Goal: Transaction & Acquisition: Purchase product/service

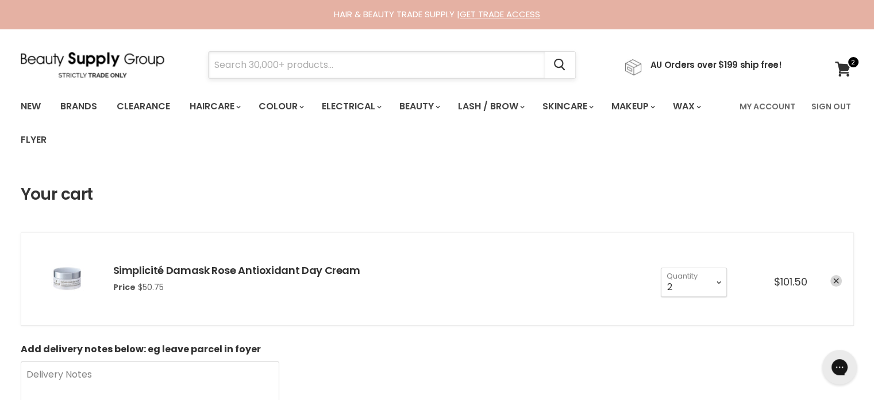
paste input "Milk Shake Incredible"
type input "Milk Shake Incredible"
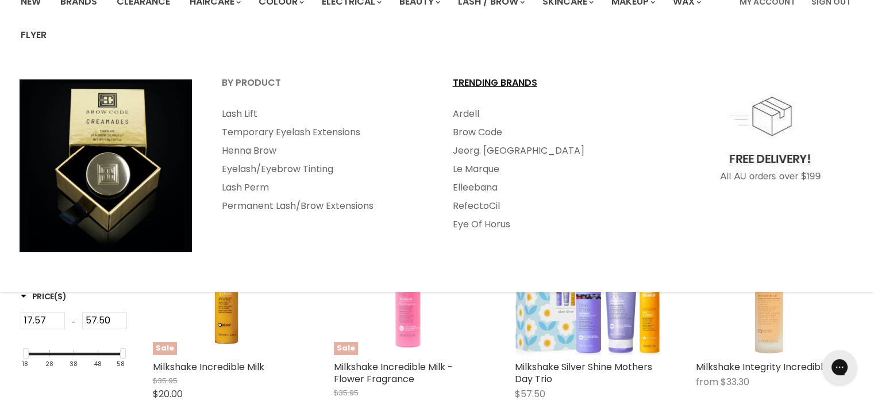
scroll to position [230, 0]
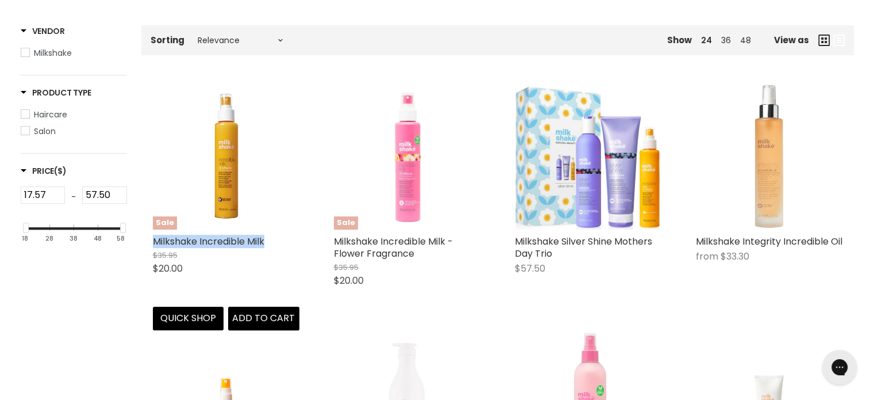
drag, startPoint x: 279, startPoint y: 243, endPoint x: 154, endPoint y: 239, distance: 125.4
click at [153, 239] on h2 "Milkshake Incredible Milk" at bounding box center [226, 241] width 147 height 12
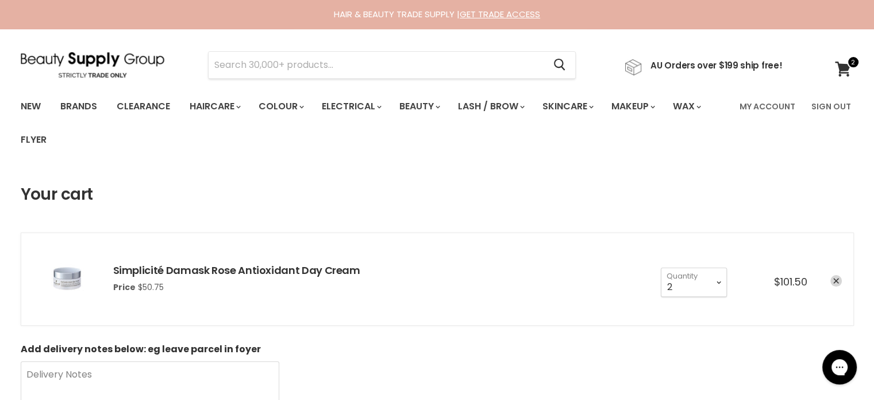
type input "Jeval Argan Oil & Hemp Seed"
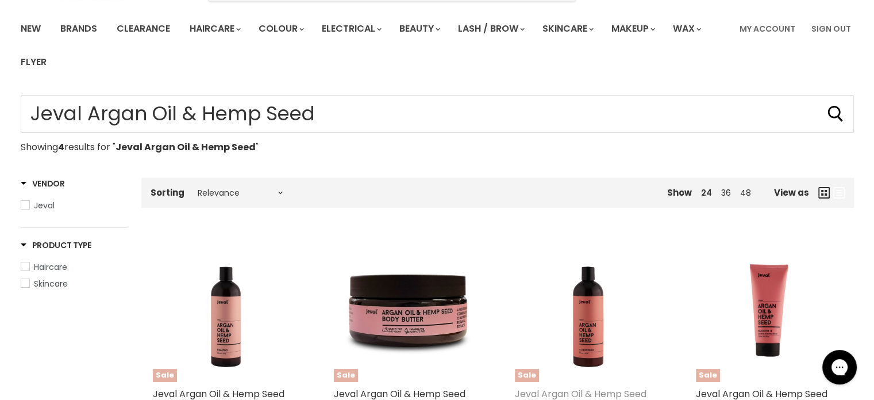
scroll to position [230, 0]
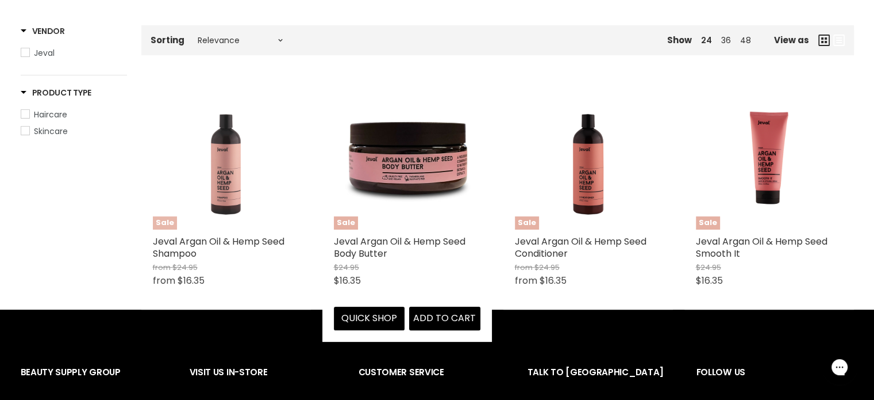
type input "Jeval Argan Oil & Hemp Seed"
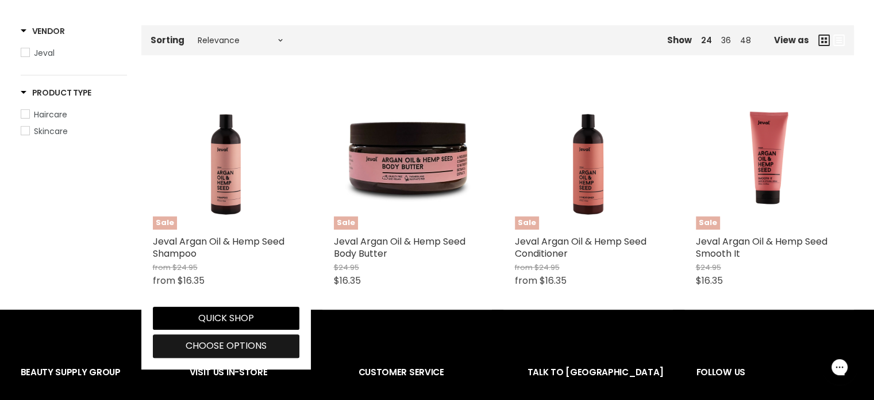
click at [227, 348] on span "Choose options" at bounding box center [226, 345] width 81 height 13
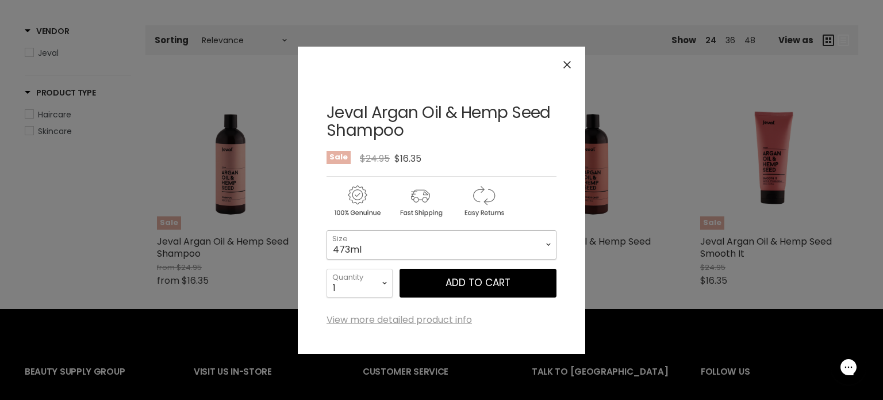
click at [405, 241] on select "473ml 1 Litre" at bounding box center [442, 244] width 230 height 29
click at [327, 230] on select "473ml 1 Litre" at bounding box center [442, 244] width 230 height 29
select select "1 Litre"
click at [567, 62] on icon "Close" at bounding box center [566, 64] width 7 height 7
